Goal: Check status: Check status

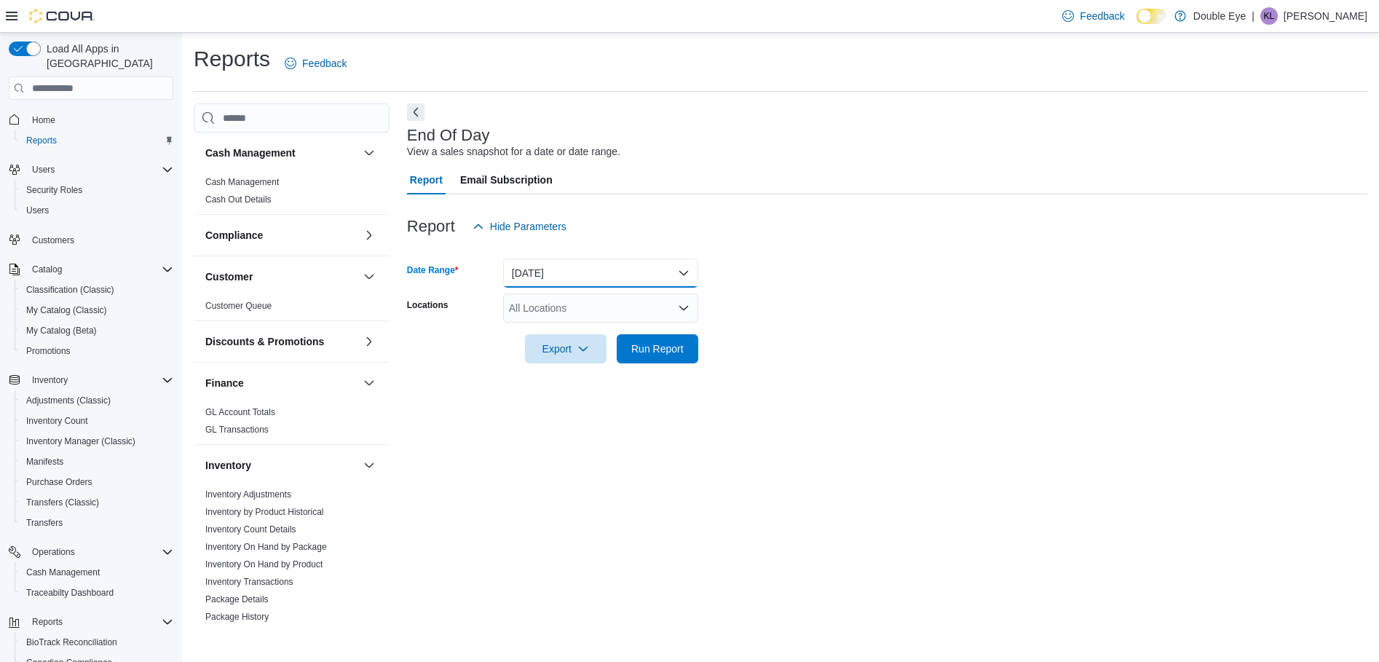
click at [603, 270] on button "[DATE]" at bounding box center [600, 272] width 195 height 29
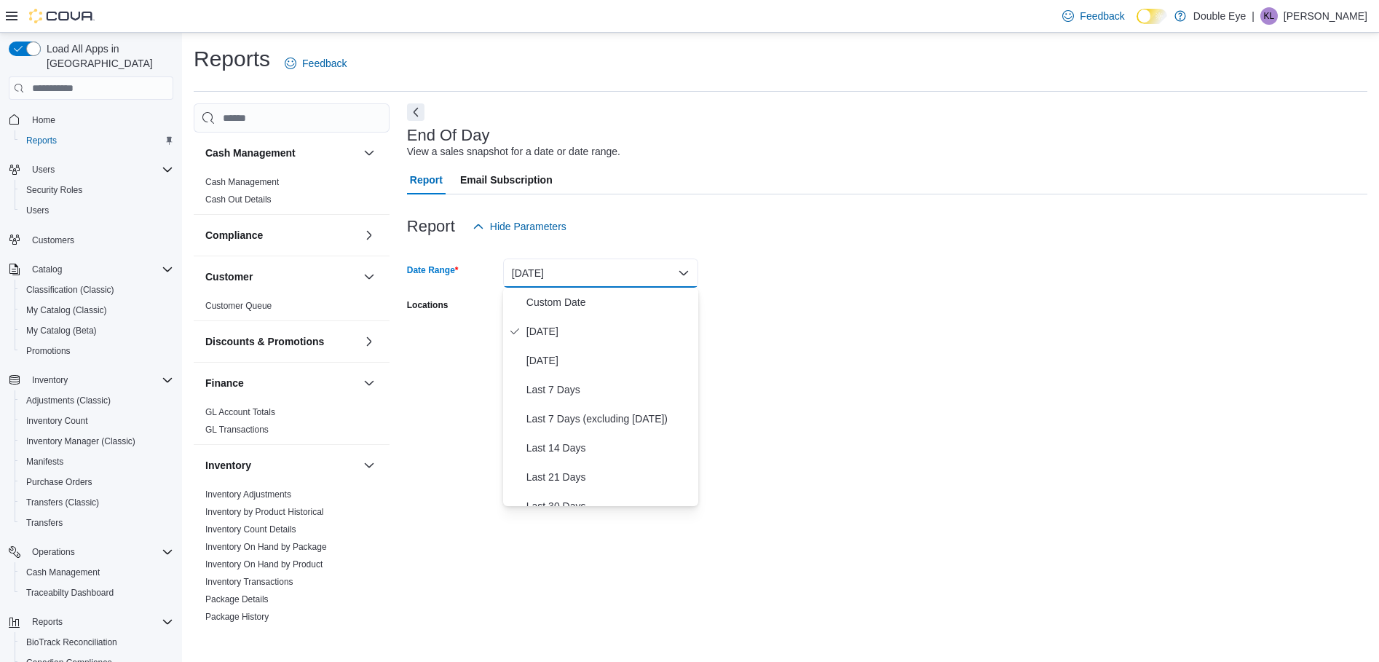
click at [820, 356] on form "Date Range [DATE] Locations All Locations Export Run Report" at bounding box center [887, 302] width 960 height 122
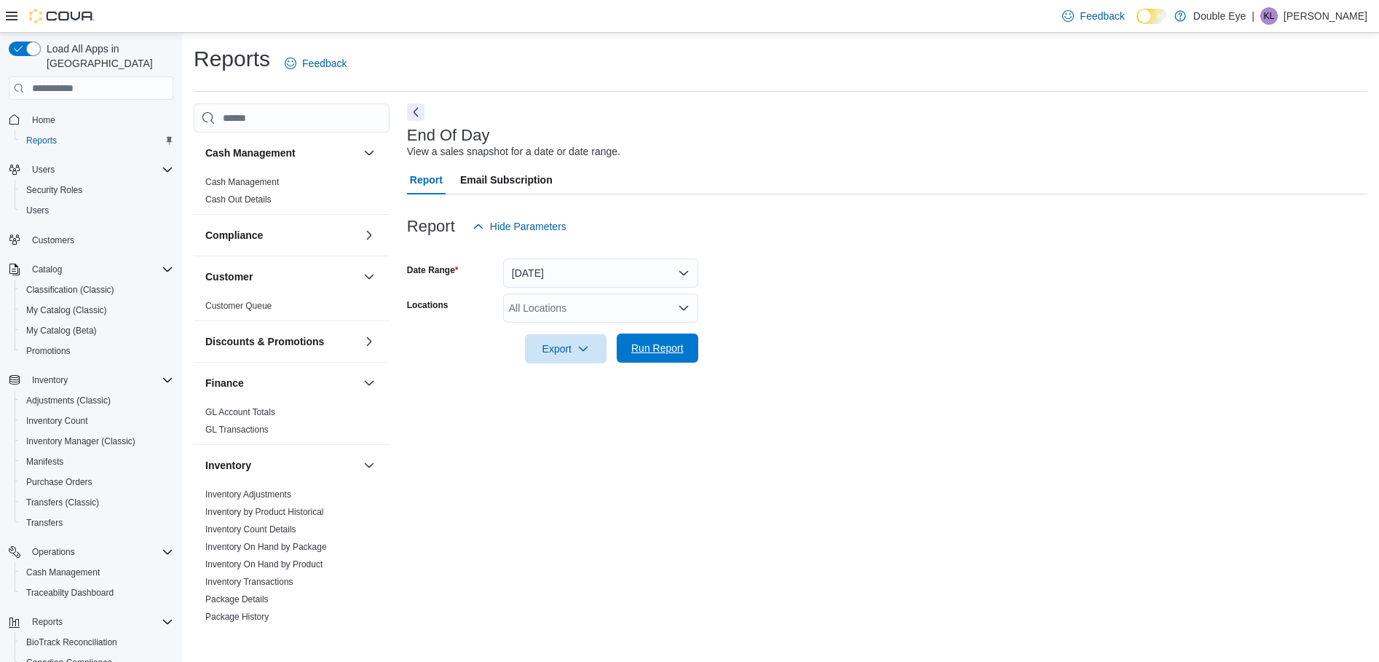
click at [635, 359] on span "Run Report" at bounding box center [657, 347] width 64 height 29
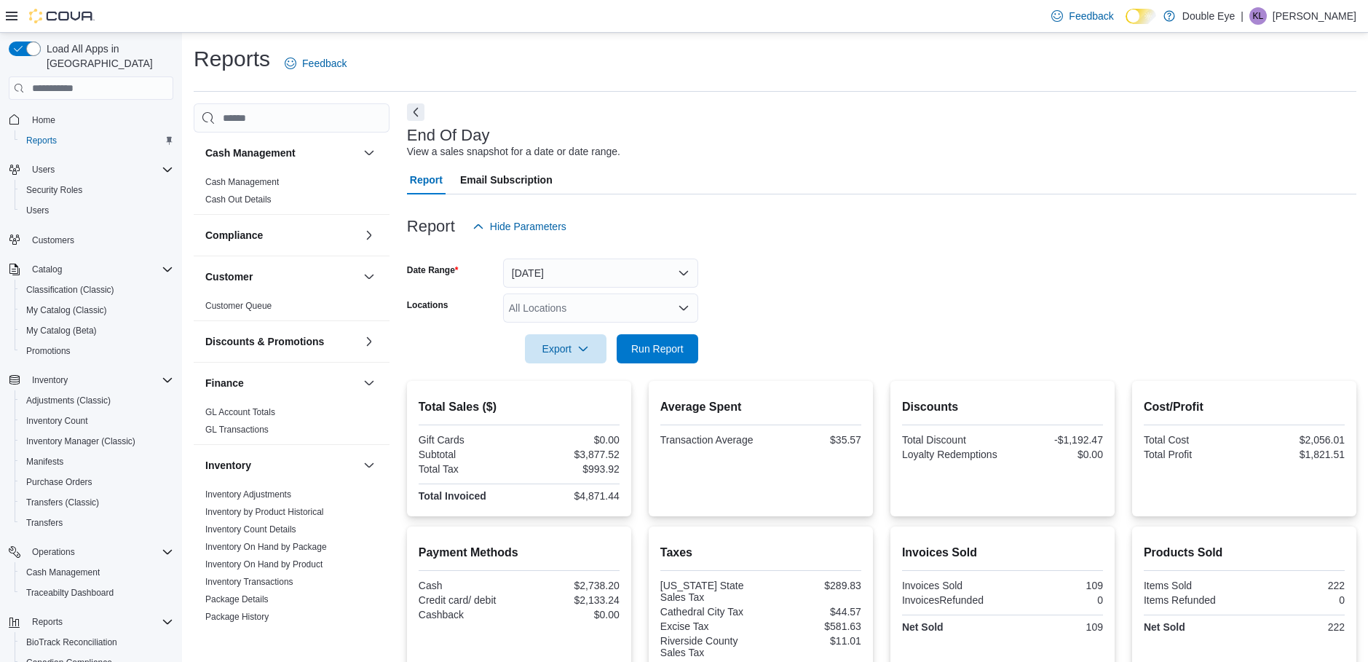
click at [847, 277] on form "Date Range [DATE] Locations All Locations Export Run Report" at bounding box center [881, 302] width 949 height 122
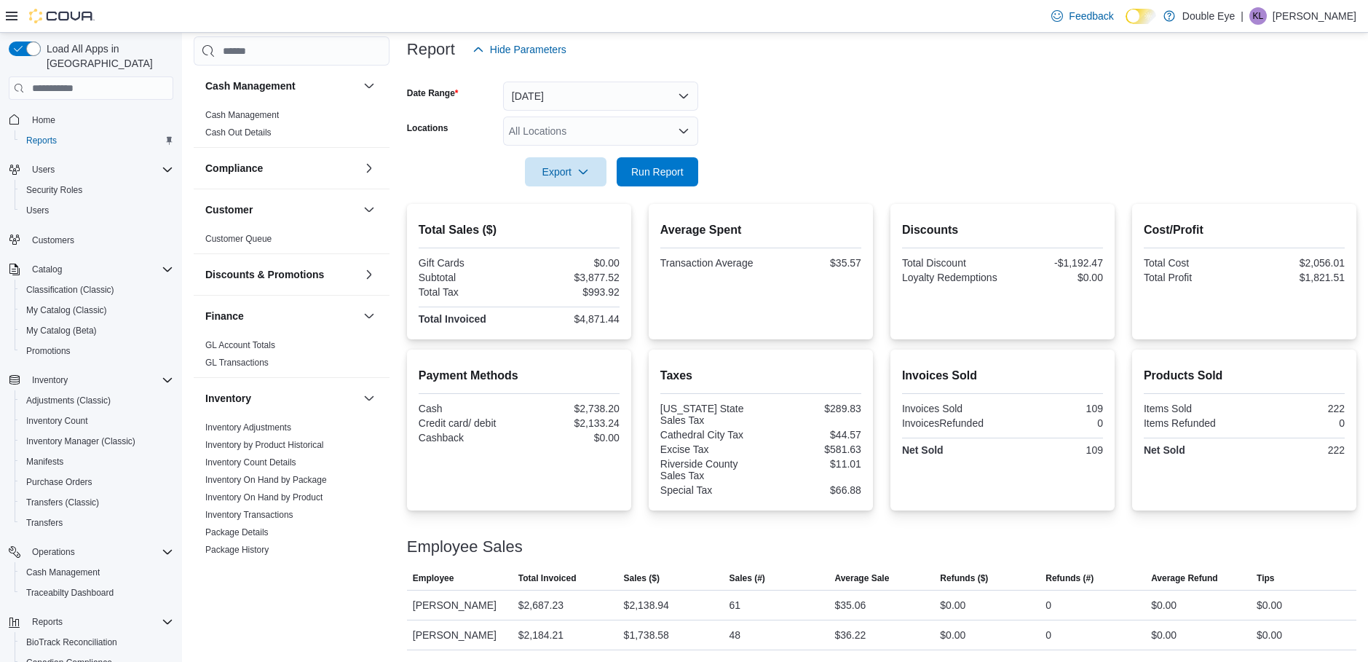
click at [884, 154] on div at bounding box center [881, 152] width 949 height 12
click at [825, 161] on form "Date Range [DATE] Locations All Locations Export Run Report" at bounding box center [881, 125] width 949 height 122
drag, startPoint x: 672, startPoint y: 118, endPoint x: 673, endPoint y: 138, distance: 19.7
click at [672, 121] on div "All Locations" at bounding box center [600, 130] width 195 height 29
click at [767, 172] on form "Date Range [DATE] Locations All Locations Combo box. Selected. Combo box input.…" at bounding box center [881, 125] width 949 height 122
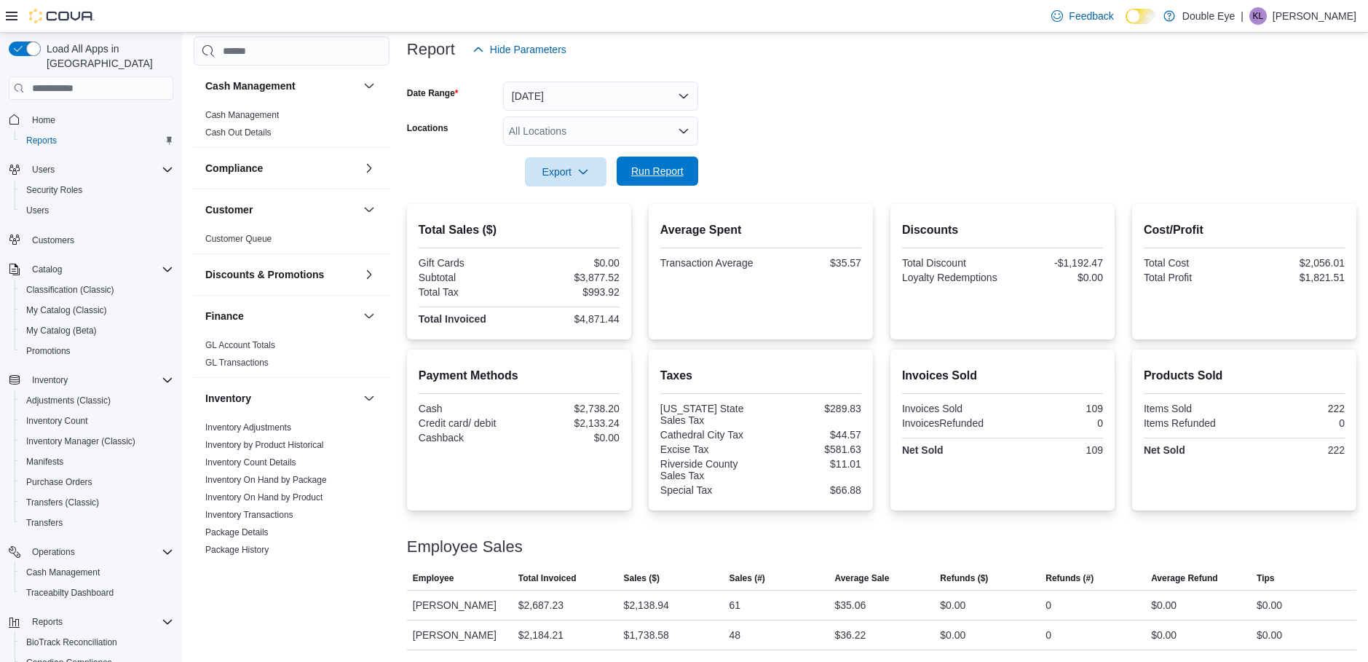
click at [680, 170] on span "Run Report" at bounding box center [657, 171] width 52 height 15
